Goal: Navigation & Orientation: Find specific page/section

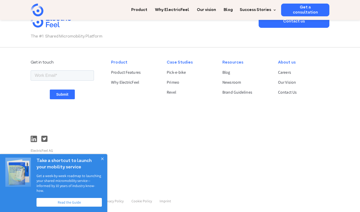
scroll to position [1363, 0]
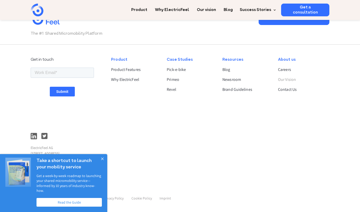
click at [286, 79] on link "Our Vision" at bounding box center [301, 80] width 47 height 6
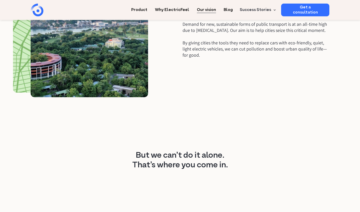
scroll to position [160, 0]
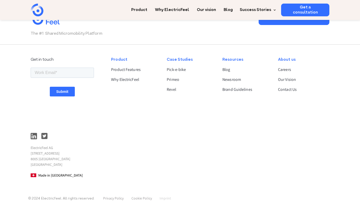
click at [163, 199] on link "Imprint" at bounding box center [166, 198] width 12 height 5
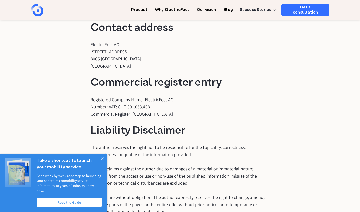
scroll to position [34, 0]
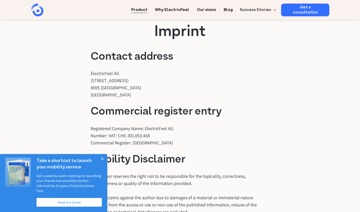
click at [143, 8] on link "Product" at bounding box center [139, 8] width 16 height 9
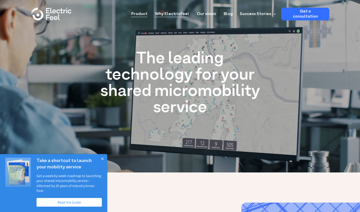
click at [177, 13] on link "Why ElectricFeel" at bounding box center [172, 12] width 34 height 9
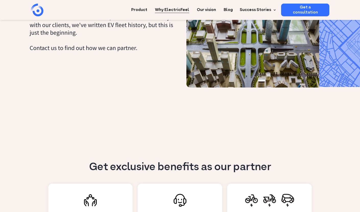
scroll to position [349, 0]
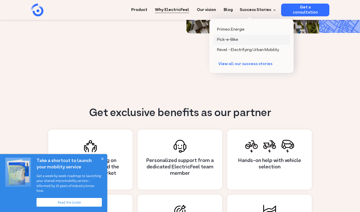
click at [235, 39] on div "Pick-e-Bike" at bounding box center [227, 39] width 21 height 5
